Goal: Transaction & Acquisition: Purchase product/service

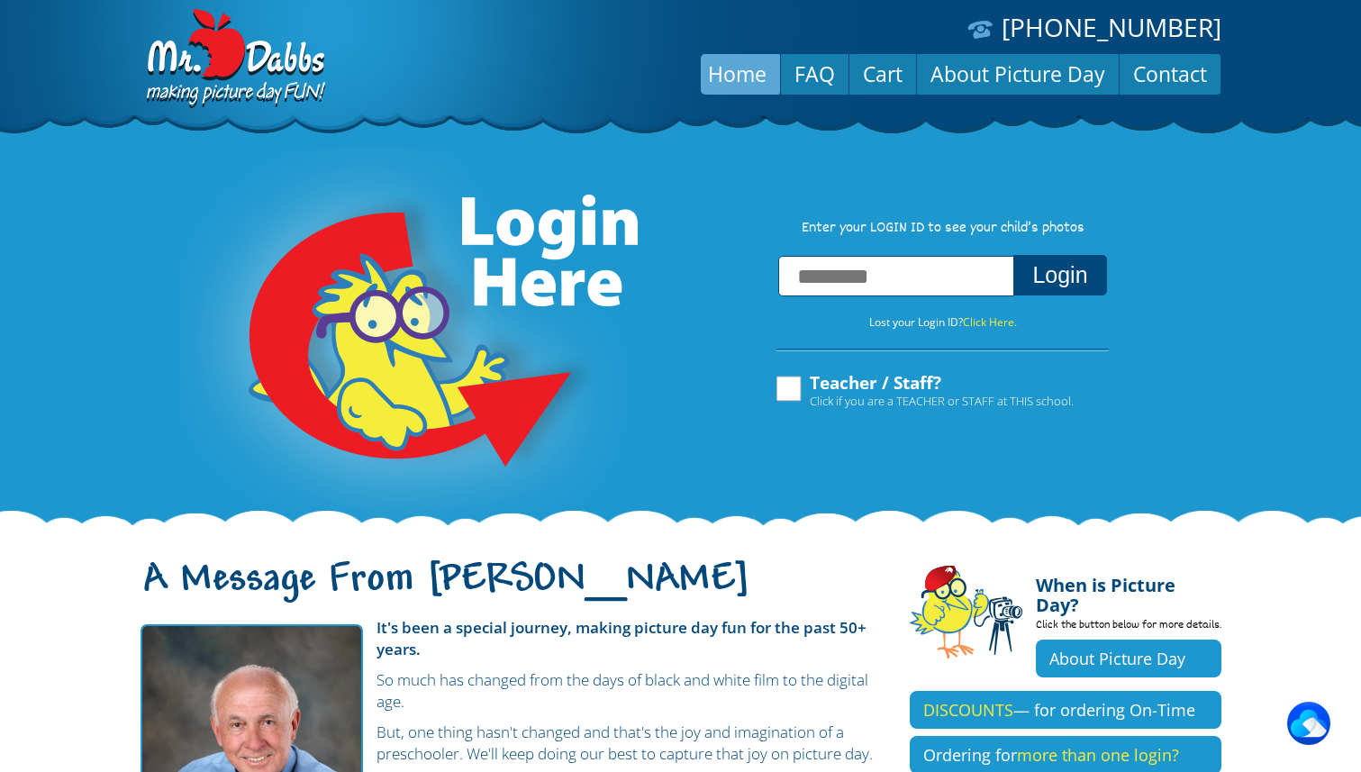
click at [796, 395] on label "Teacher / Staff? Click if you are a TEACHER or STAFF at THIS school." at bounding box center [924, 391] width 300 height 34
click at [874, 273] on input "text" at bounding box center [896, 276] width 236 height 41
type input "**********"
click at [1056, 268] on button "Login" at bounding box center [1059, 275] width 93 height 41
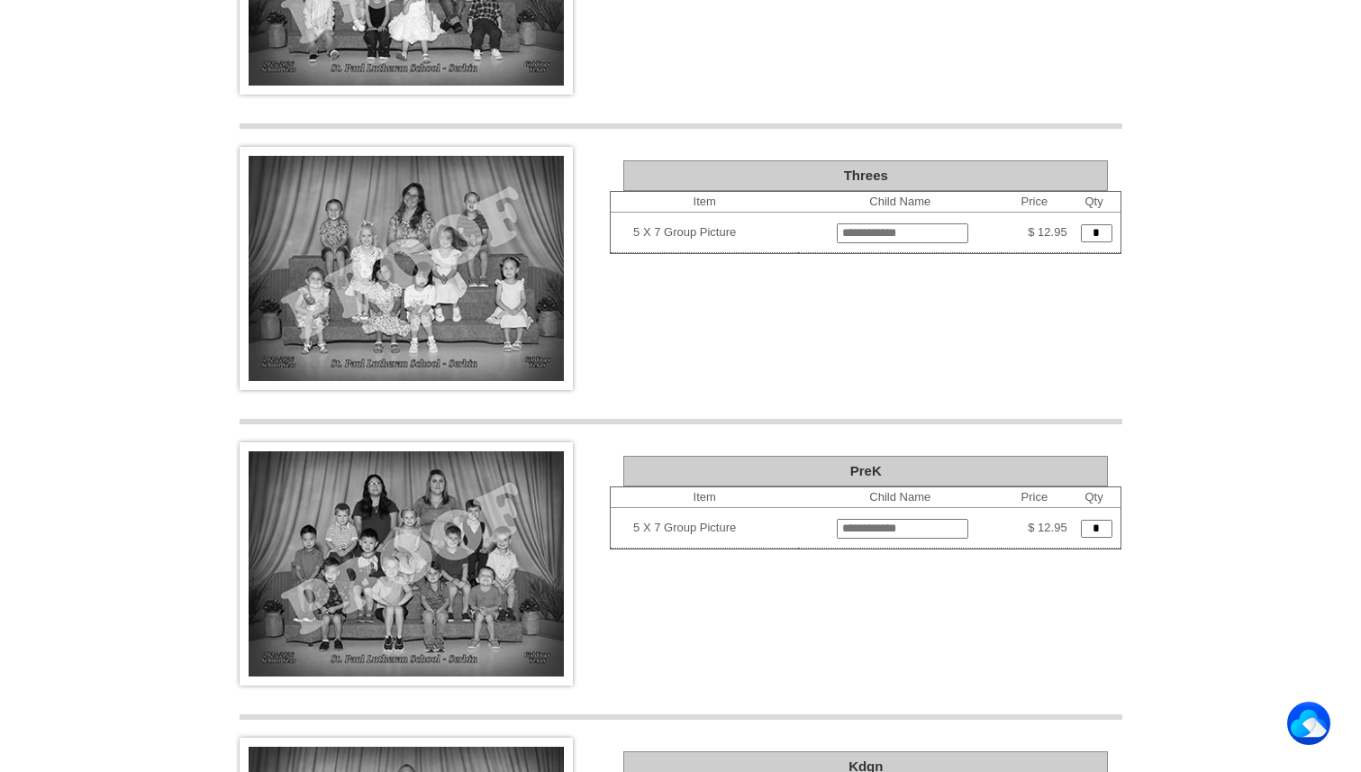
scroll to position [1360, 0]
click at [455, 214] on img at bounding box center [406, 267] width 333 height 243
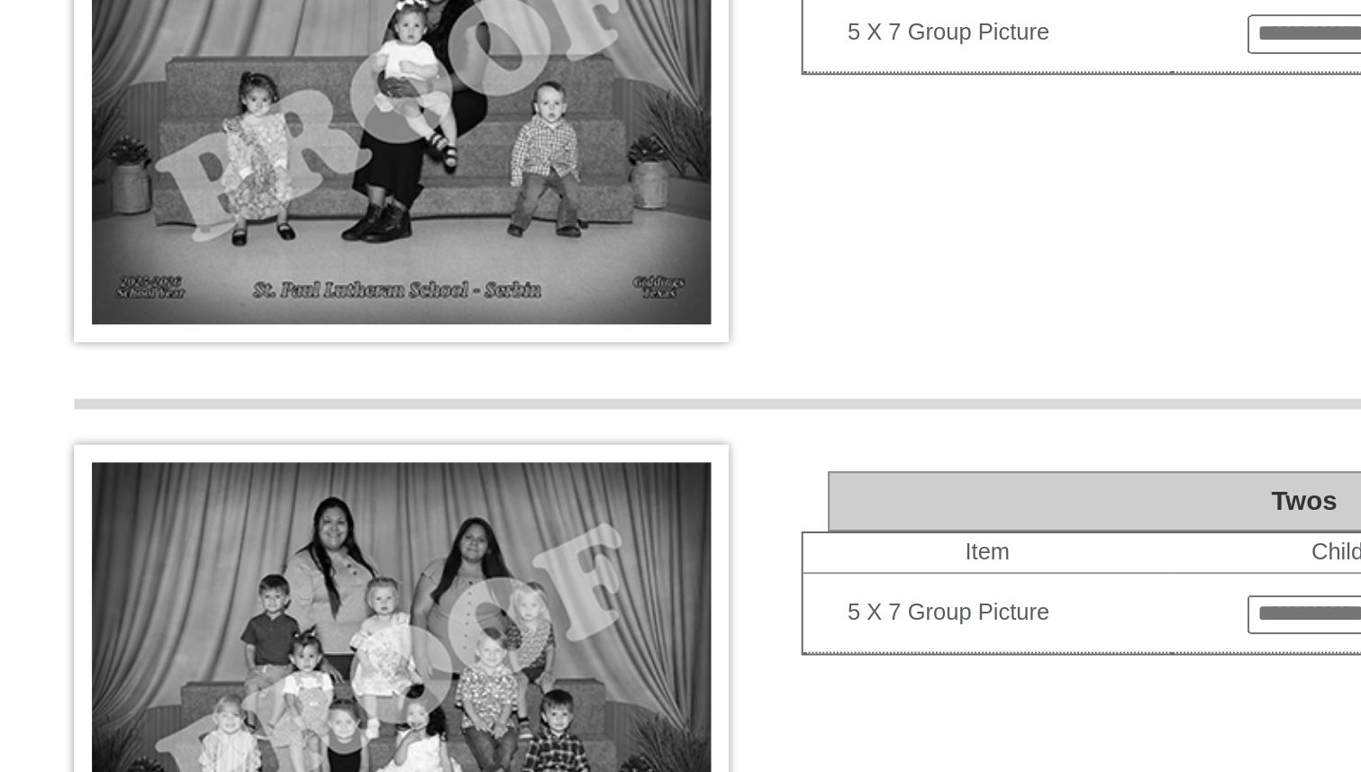
scroll to position [607, 0]
